Goal: Information Seeking & Learning: Learn about a topic

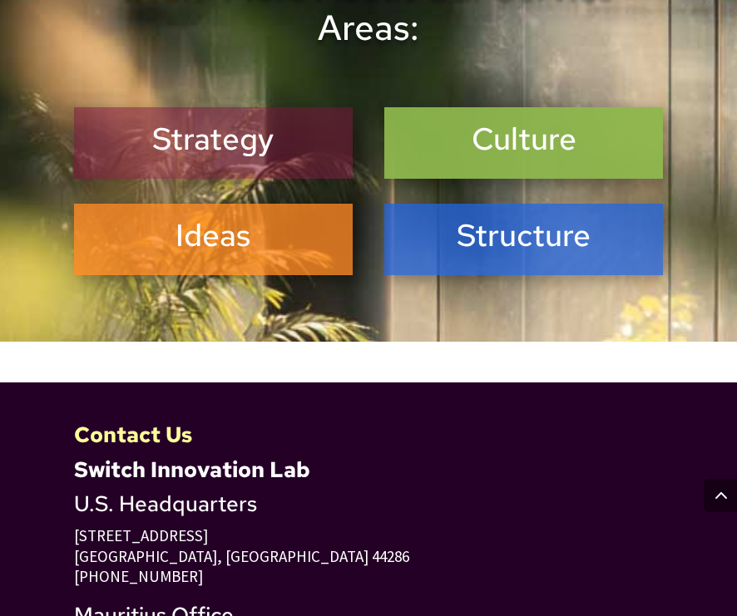
scroll to position [1426, 0]
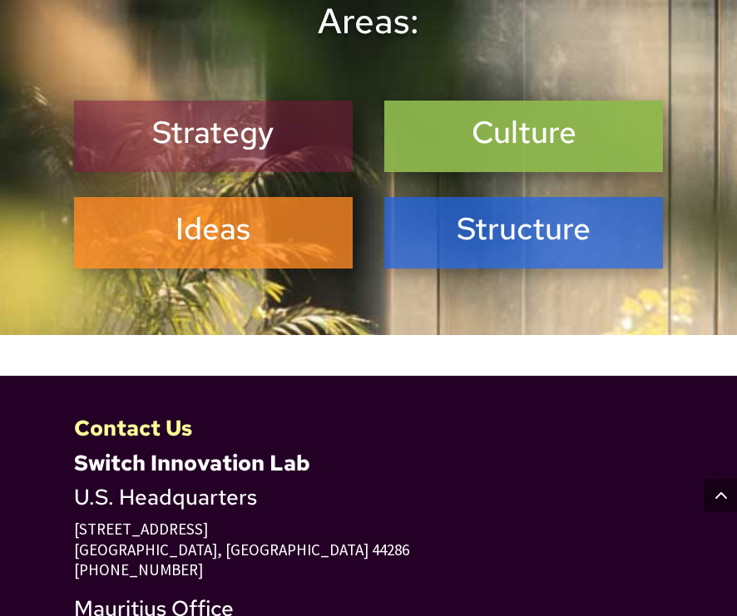
click at [284, 114] on h2 "Strategy" at bounding box center [213, 136] width 257 height 45
click at [269, 210] on h2 "Ideas" at bounding box center [213, 232] width 257 height 45
click at [421, 123] on h2 "Culture" at bounding box center [523, 136] width 257 height 45
click at [421, 211] on h2 "Structure" at bounding box center [523, 232] width 257 height 45
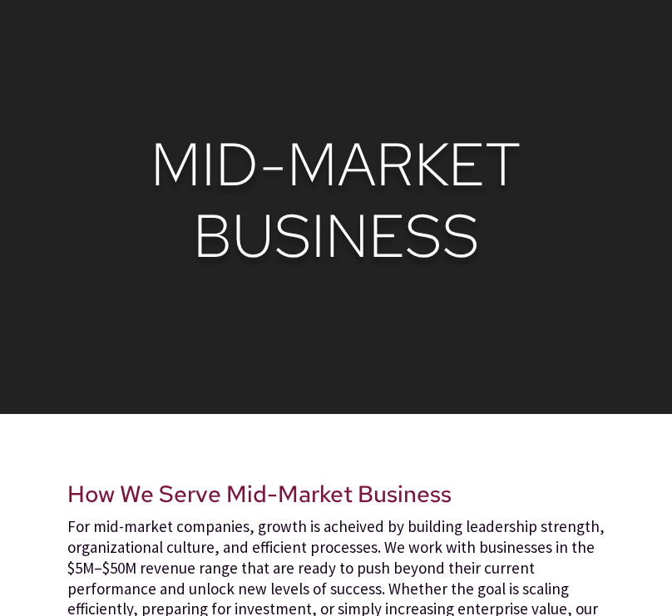
scroll to position [0, 0]
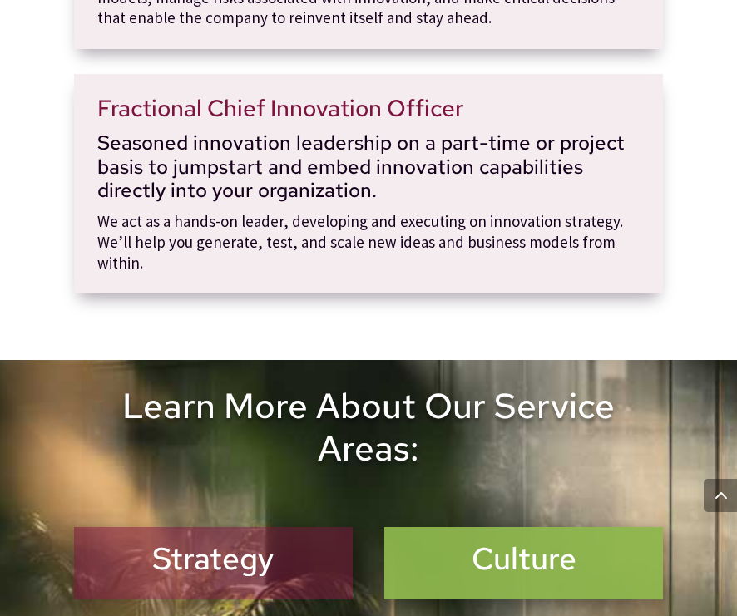
scroll to position [1343, 0]
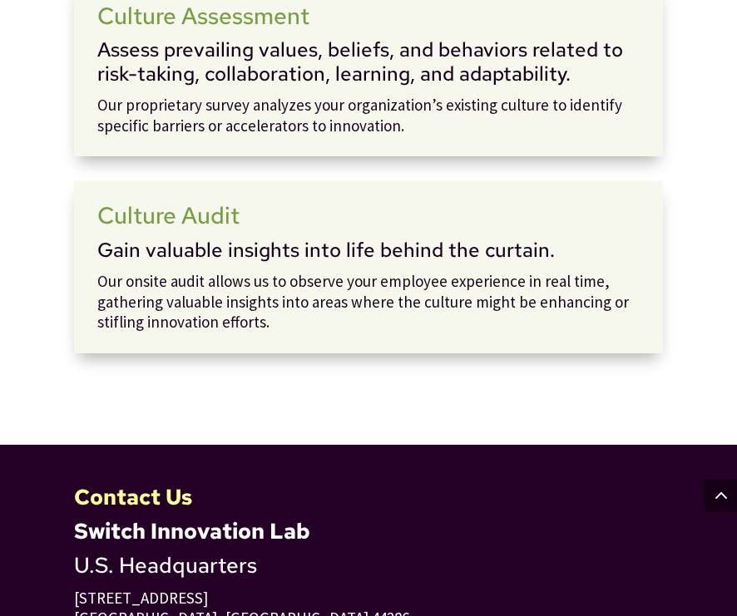
scroll to position [1410, 0]
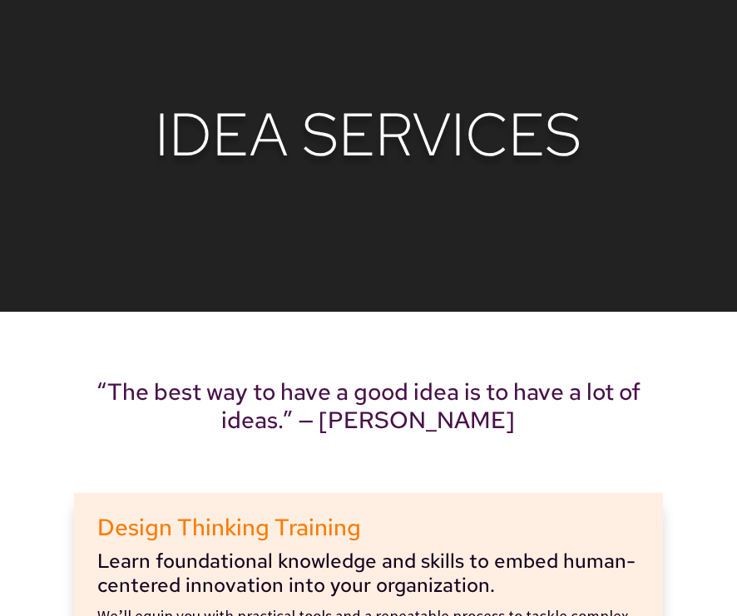
scroll to position [175, 0]
